Goal: Information Seeking & Learning: Understand process/instructions

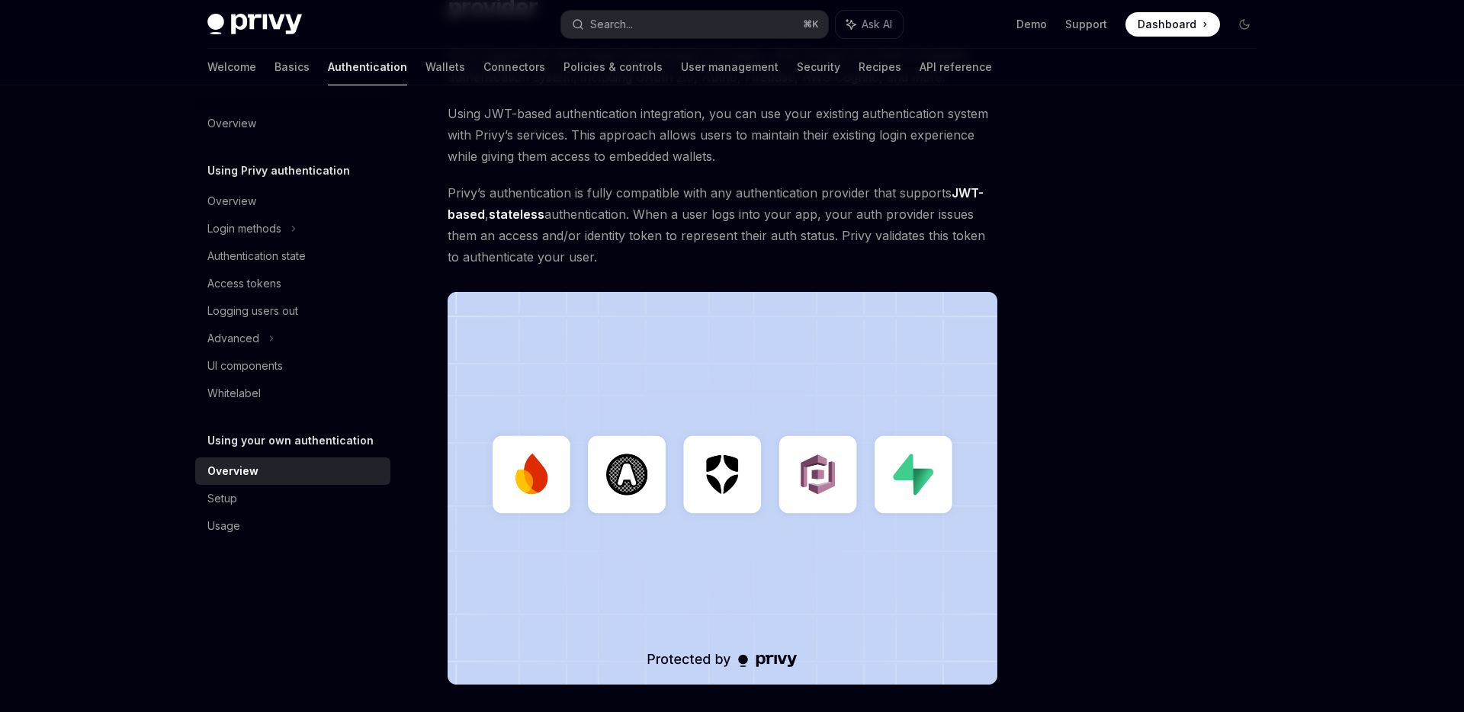
scroll to position [106, 0]
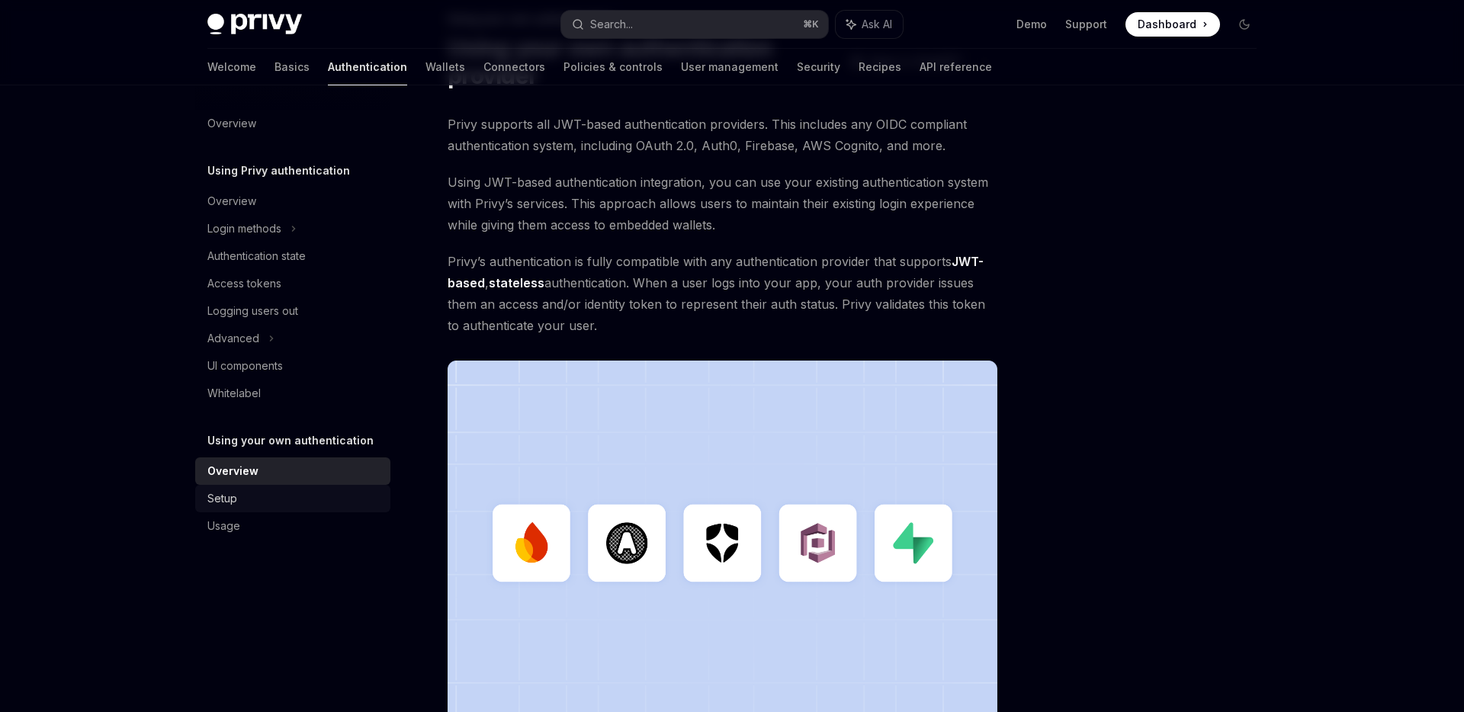
click at [252, 495] on div "Setup" at bounding box center [294, 499] width 174 height 18
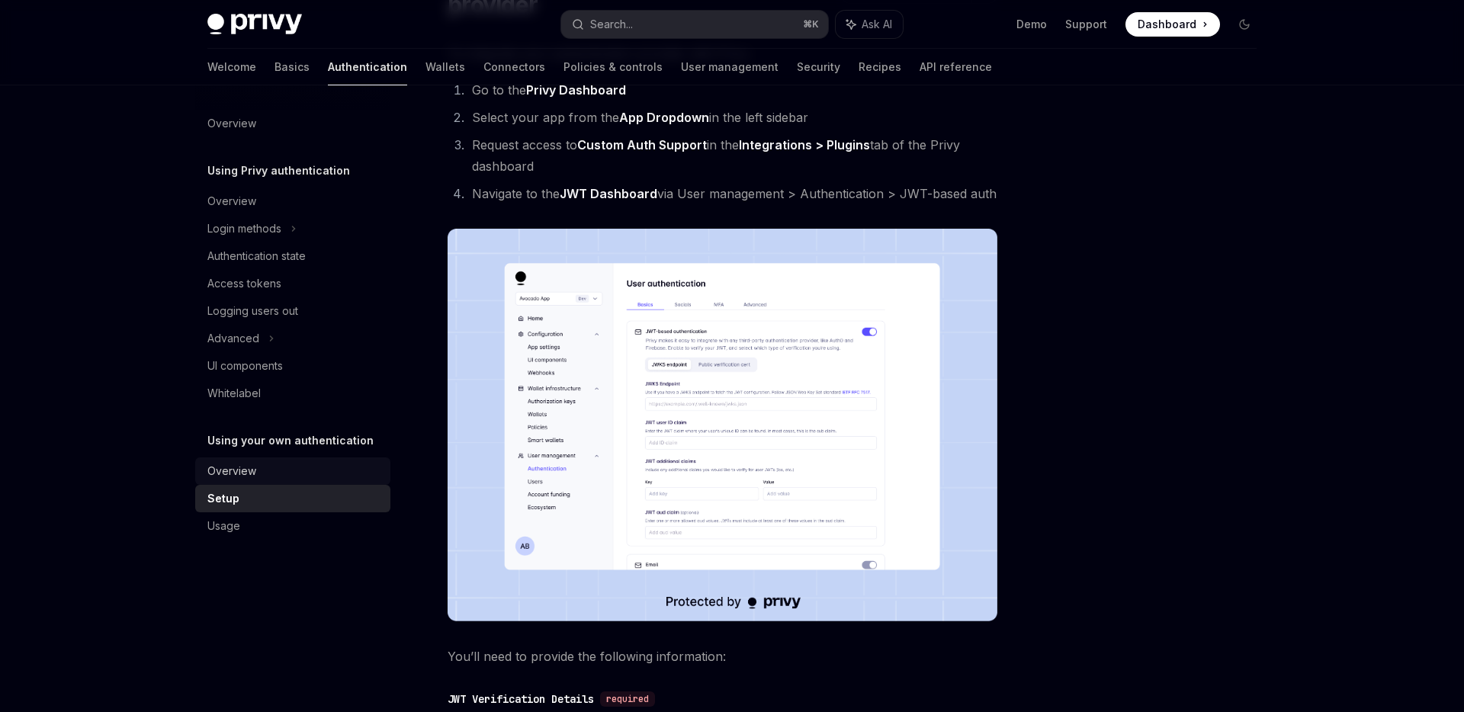
scroll to position [502, 0]
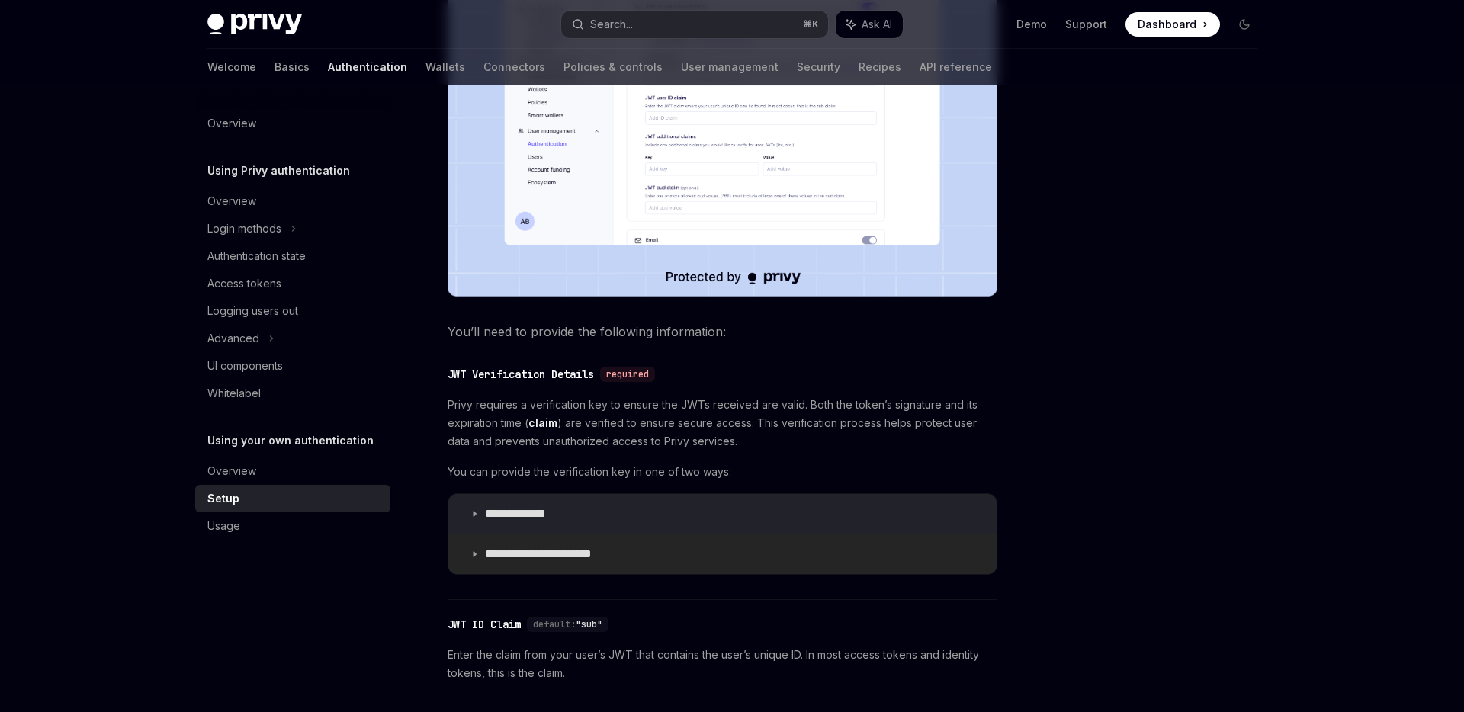
click at [469, 554] on summary "**********" at bounding box center [722, 555] width 548 height 40
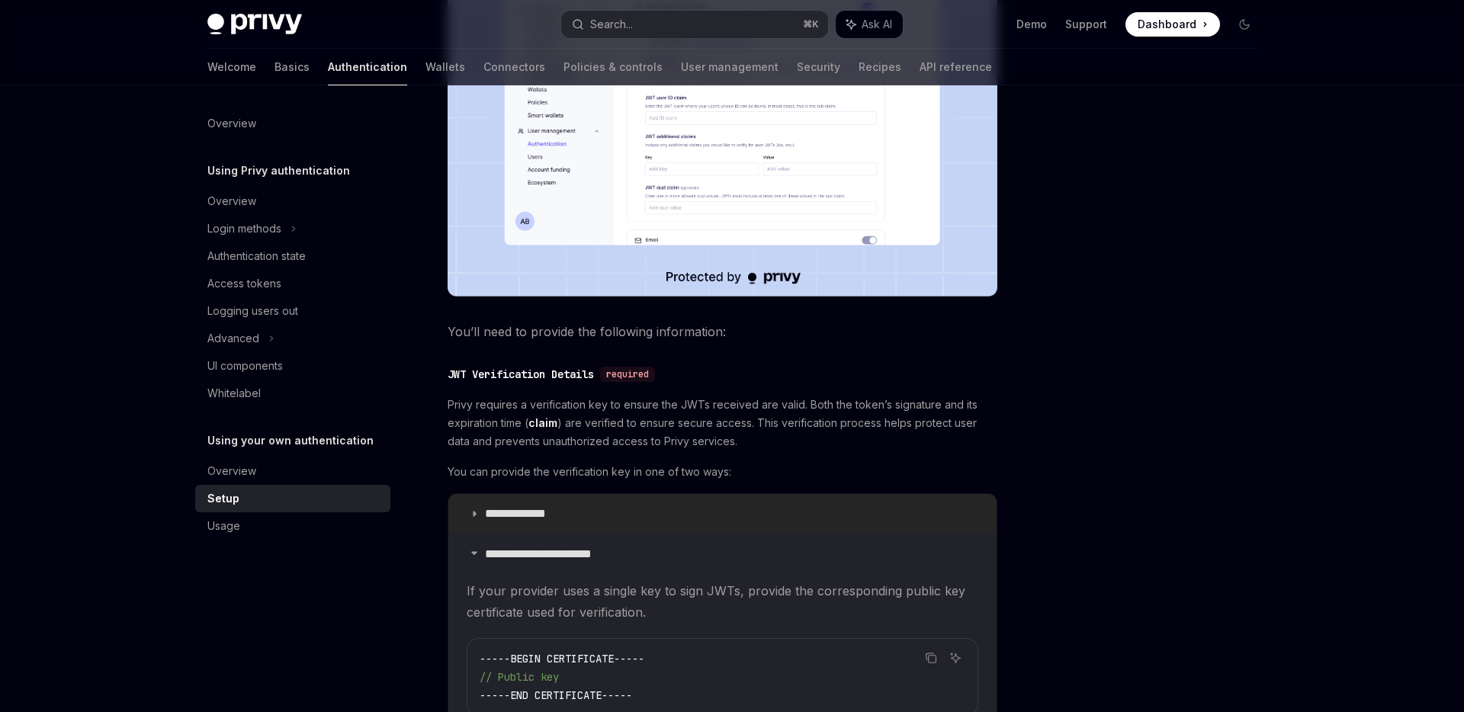
click at [469, 520] on summary "**********" at bounding box center [722, 514] width 548 height 40
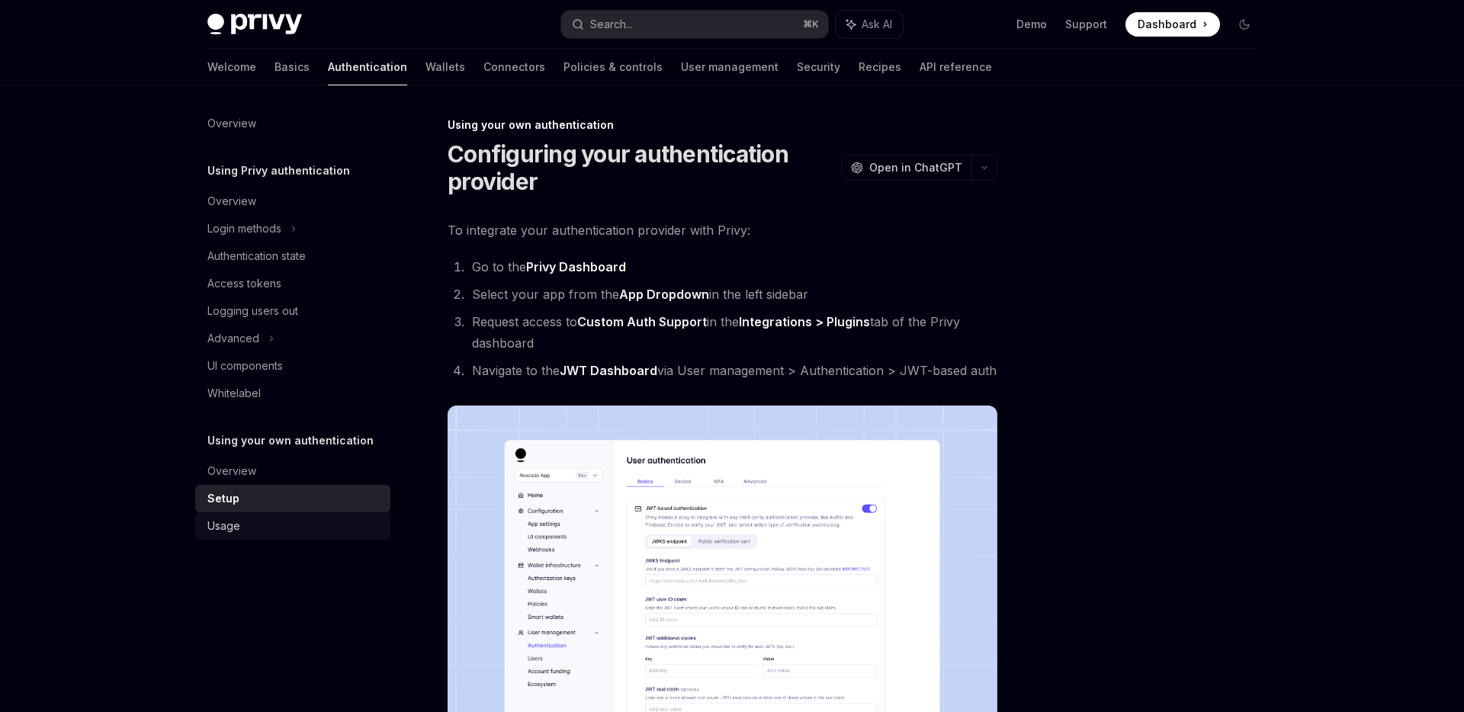
click at [288, 520] on div "Usage" at bounding box center [294, 526] width 174 height 18
type textarea "*"
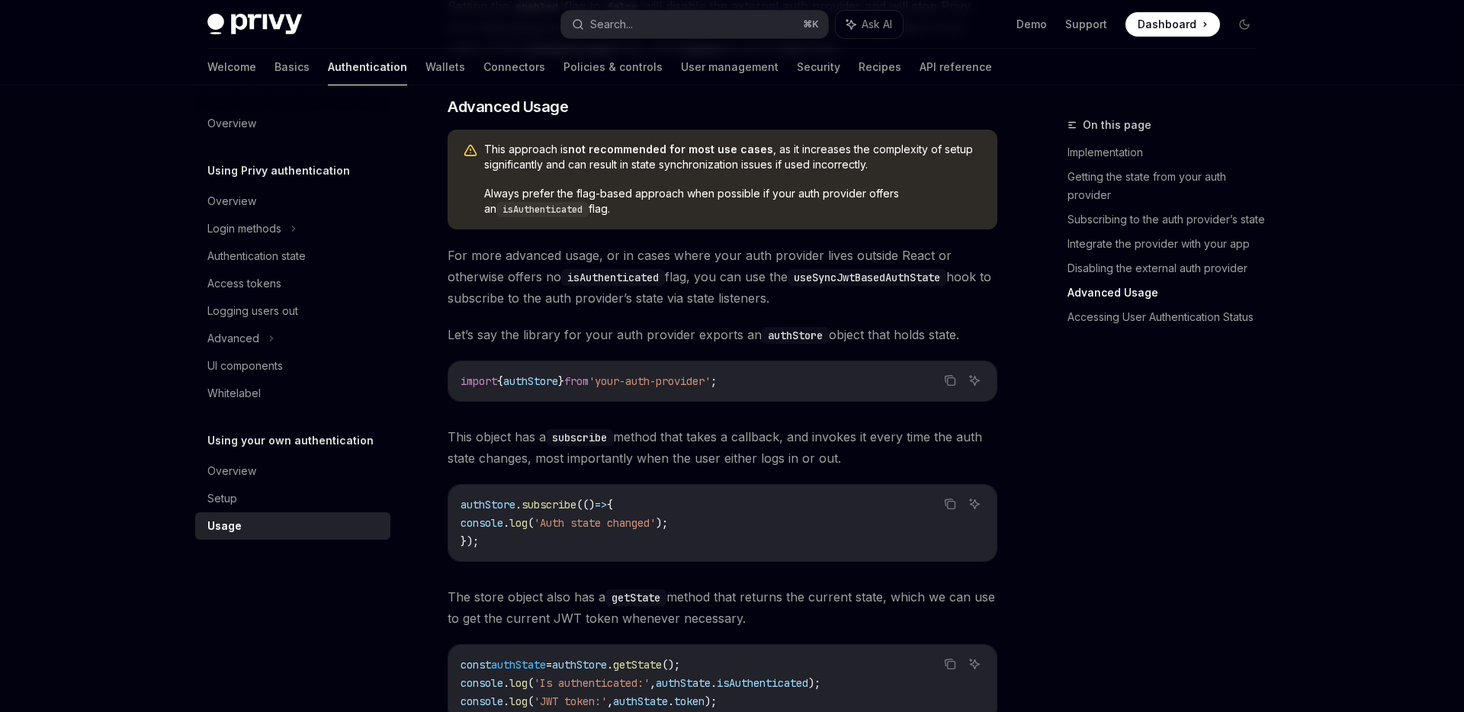
scroll to position [1919, 0]
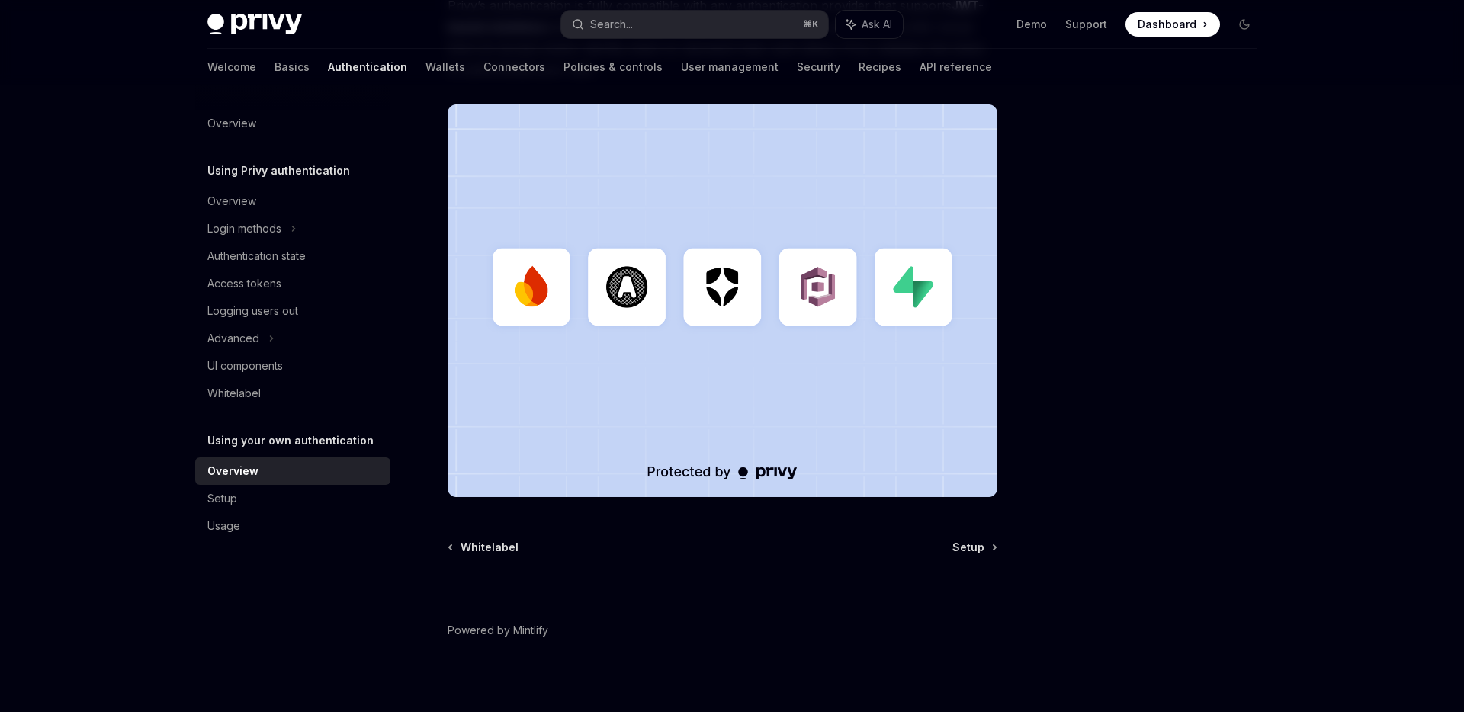
scroll to position [374, 0]
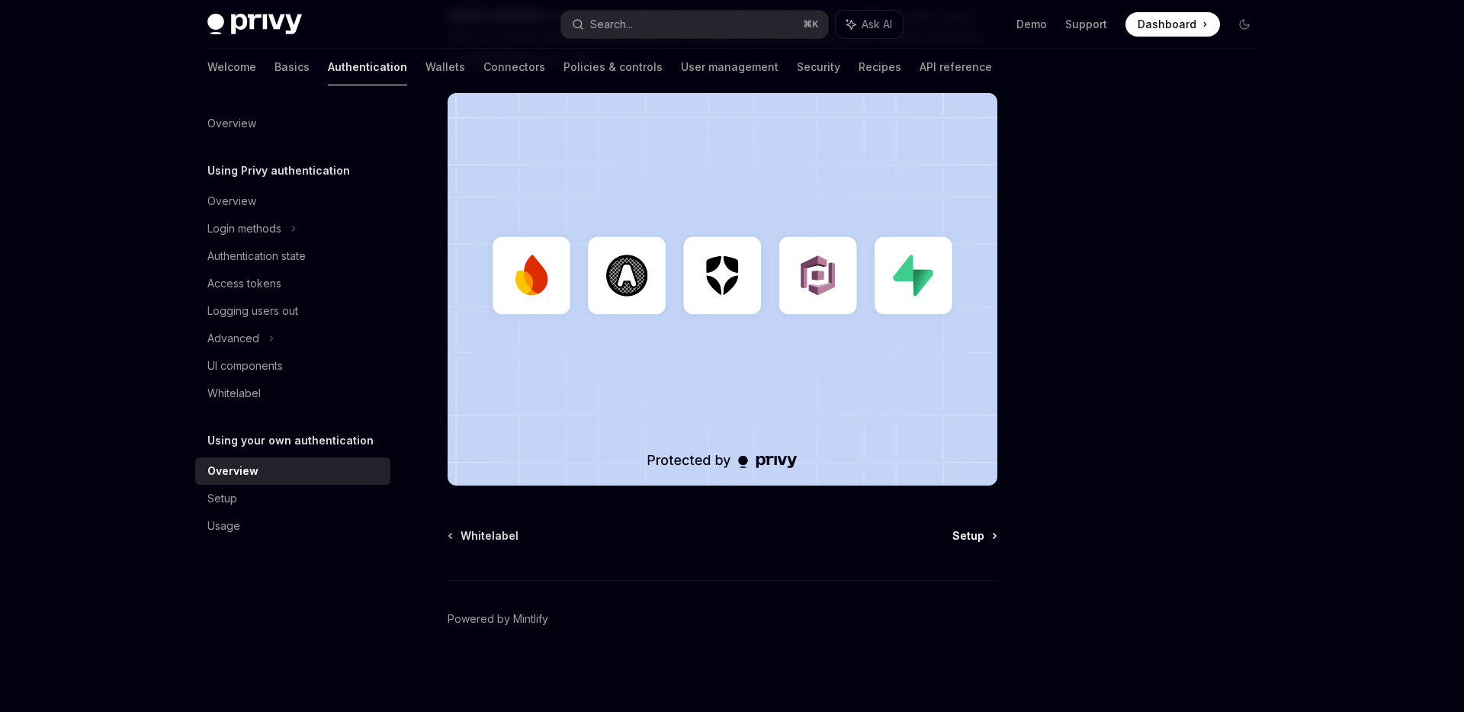
click at [975, 542] on span "Setup" at bounding box center [969, 536] width 32 height 15
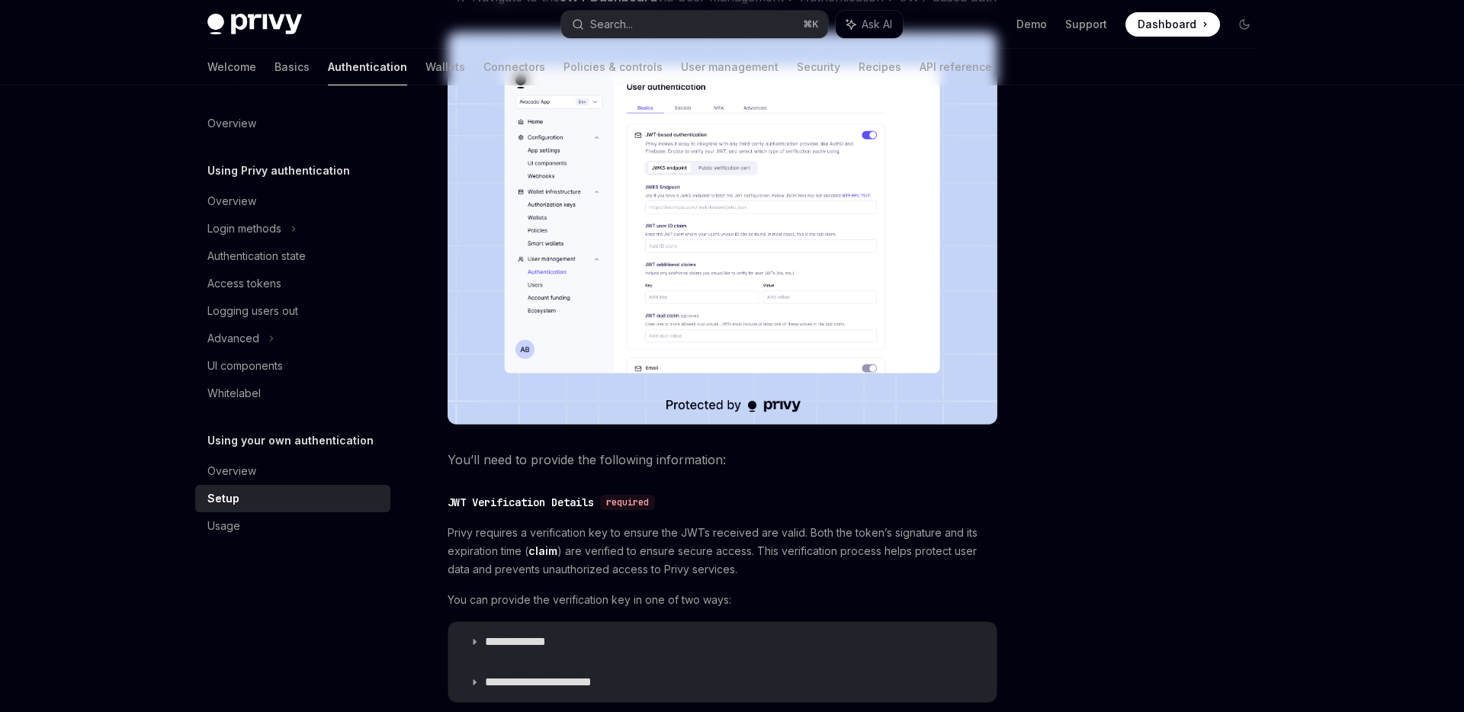
type textarea "*"
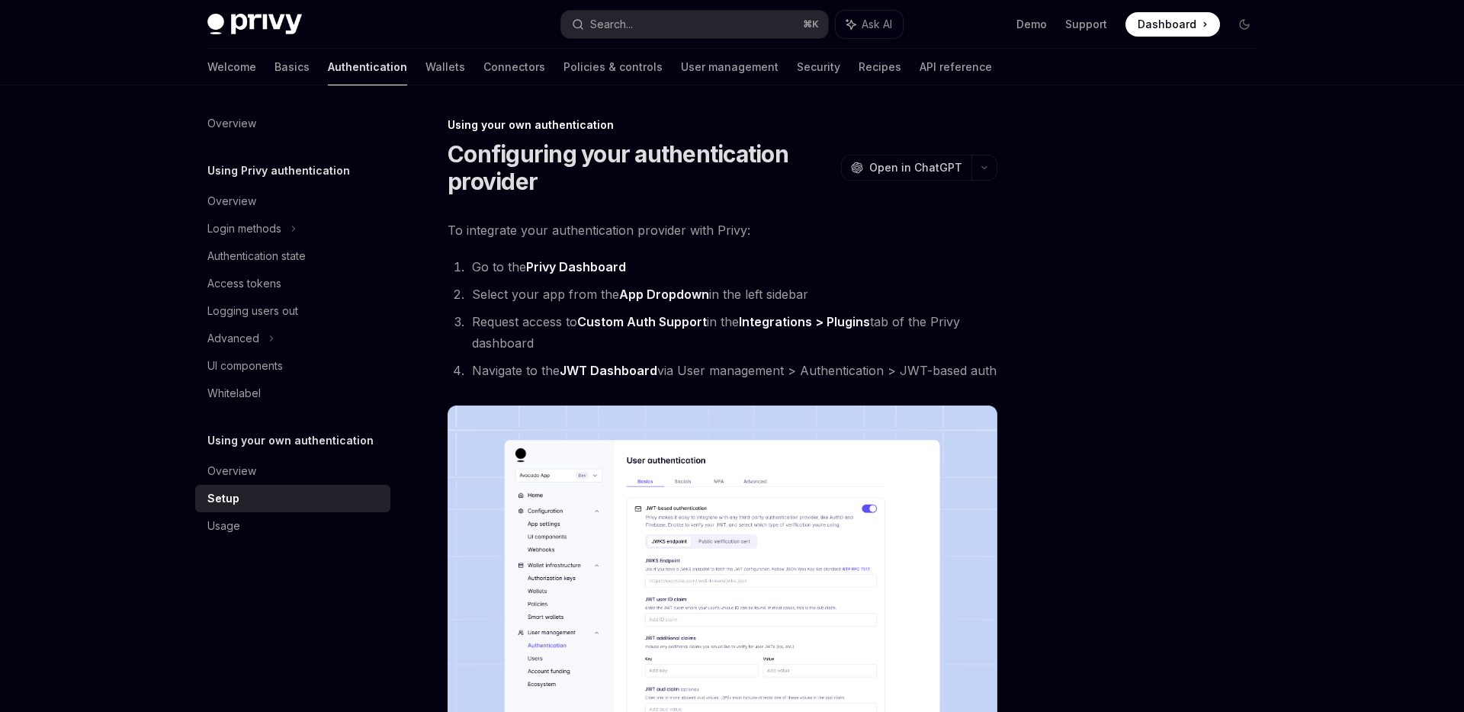
drag, startPoint x: 545, startPoint y: 344, endPoint x: 468, endPoint y: 329, distance: 79.3
click at [468, 329] on li "Request access to Custom Auth Support in the Integrations > Plugins tab of the …" at bounding box center [733, 332] width 530 height 43
copy li "Request access to Custom Auth Support in the Integrations > Plugins tab of the …"
